Goal: Information Seeking & Learning: Learn about a topic

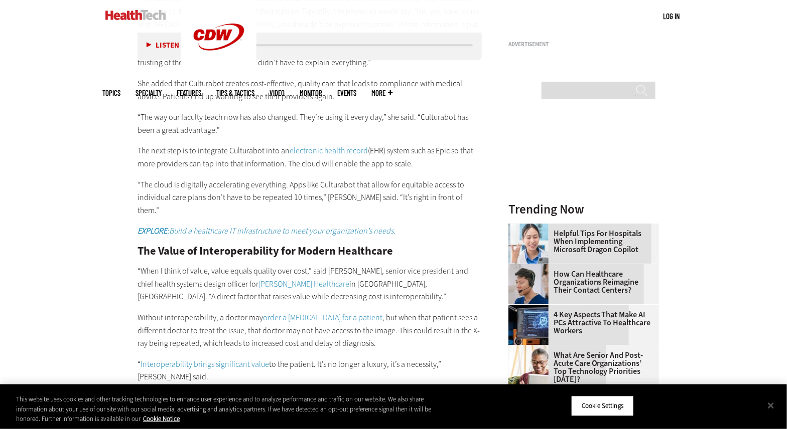
scroll to position [1003, 0]
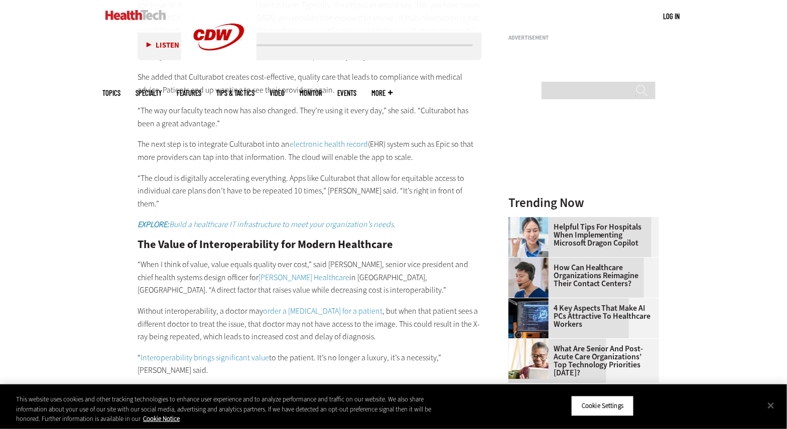
click at [590, 315] on link "4 Key Aspects That Make AI PCs Attractive to Healthcare Workers" at bounding box center [580, 317] width 144 height 24
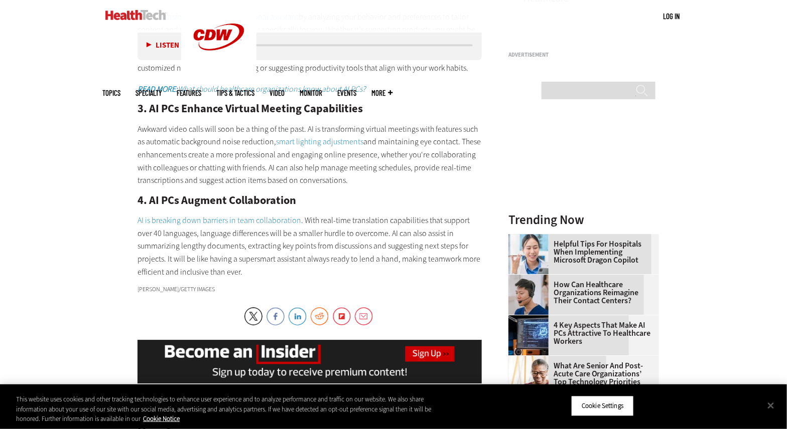
scroll to position [1003, 0]
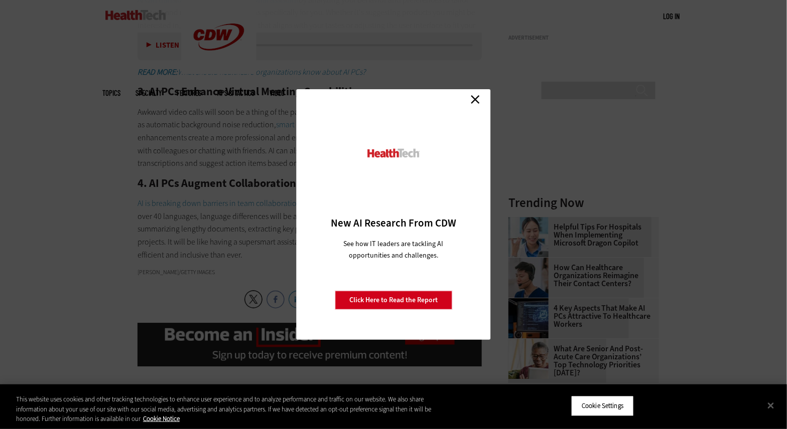
click at [473, 97] on link "Close" at bounding box center [475, 99] width 15 height 15
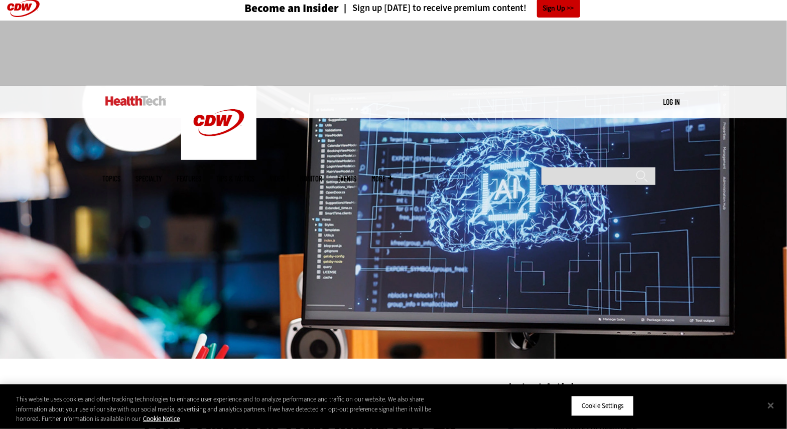
scroll to position [0, 0]
